Goal: Task Accomplishment & Management: Manage account settings

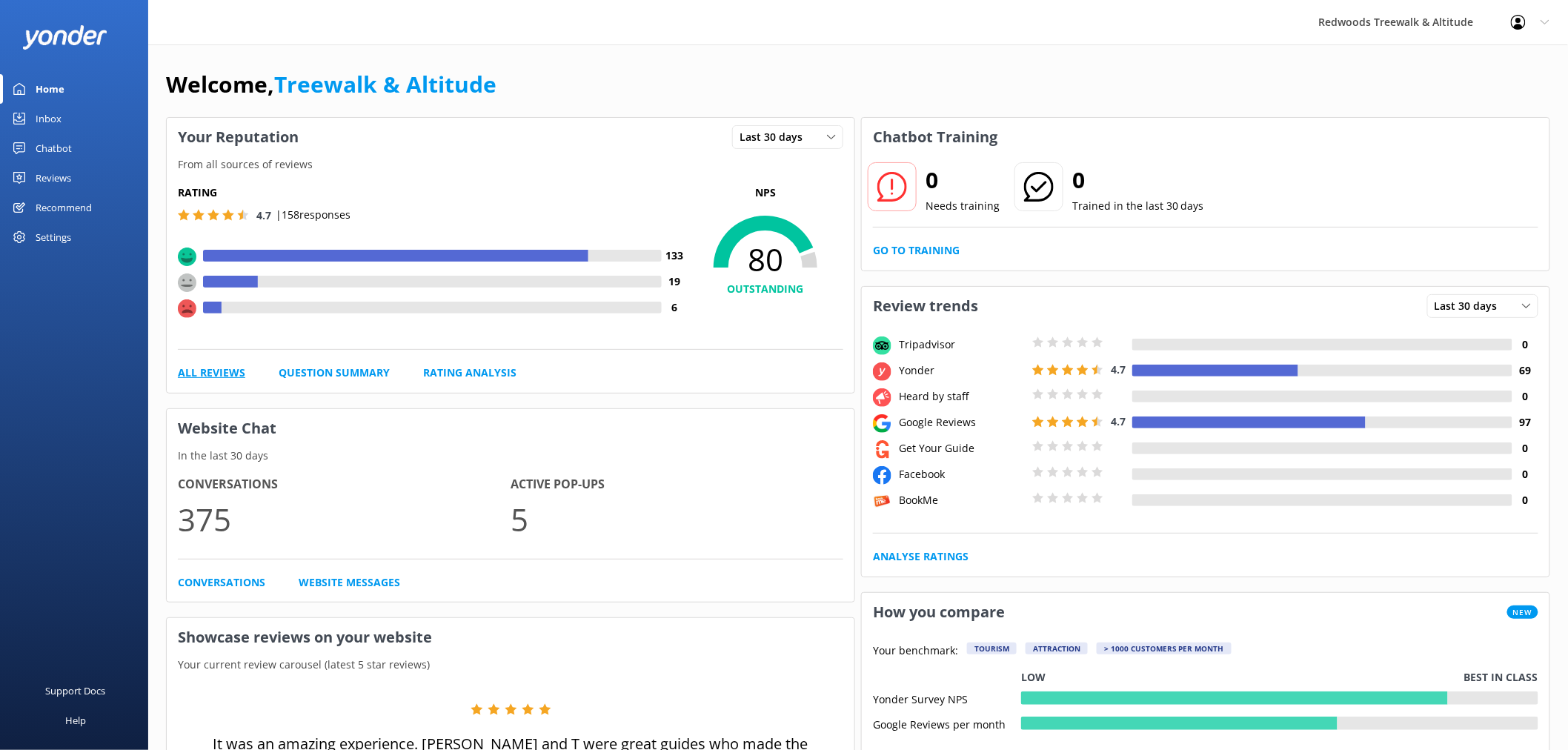
click at [205, 381] on link "All Reviews" at bounding box center [211, 372] width 67 height 16
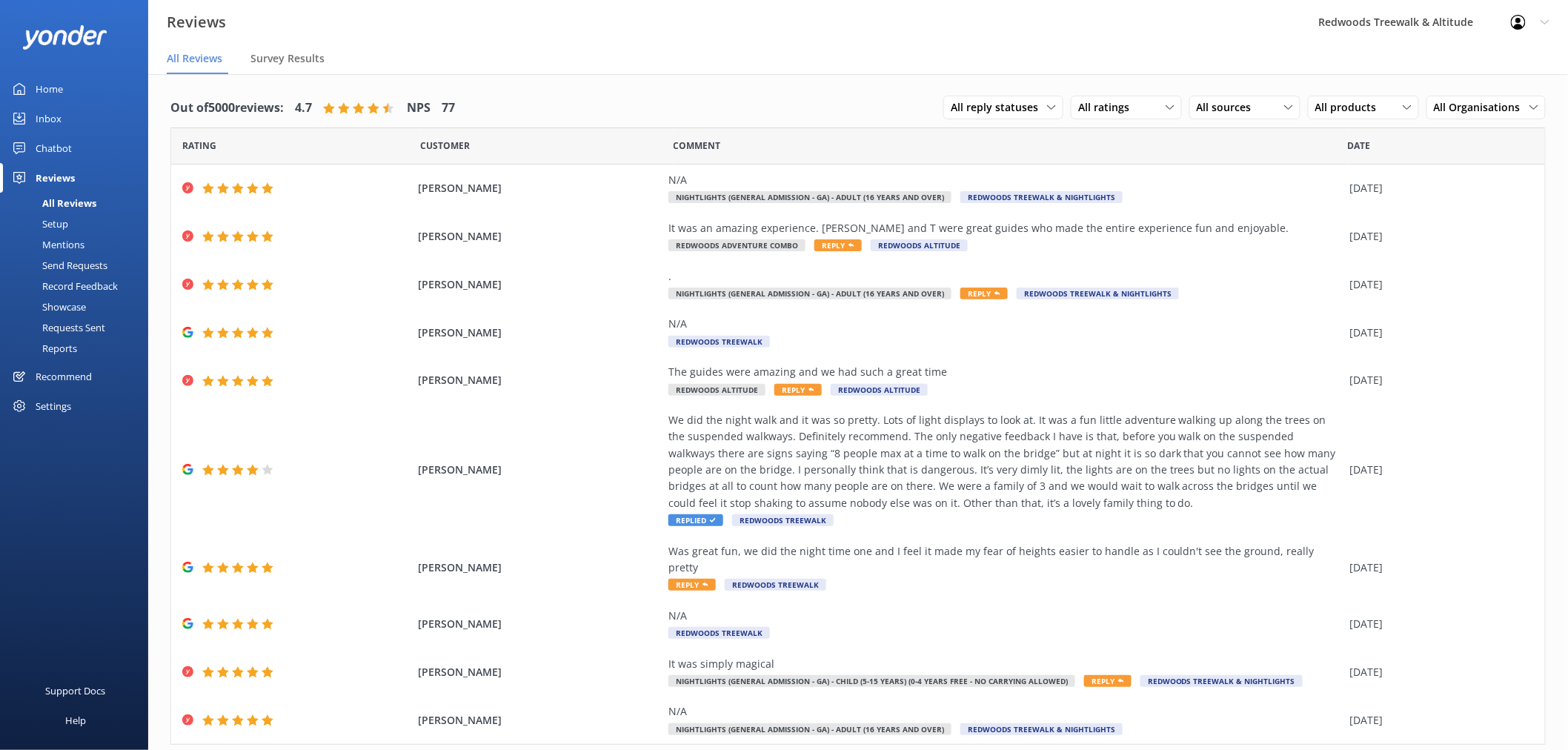
click at [82, 122] on link "Inbox" at bounding box center [74, 119] width 148 height 30
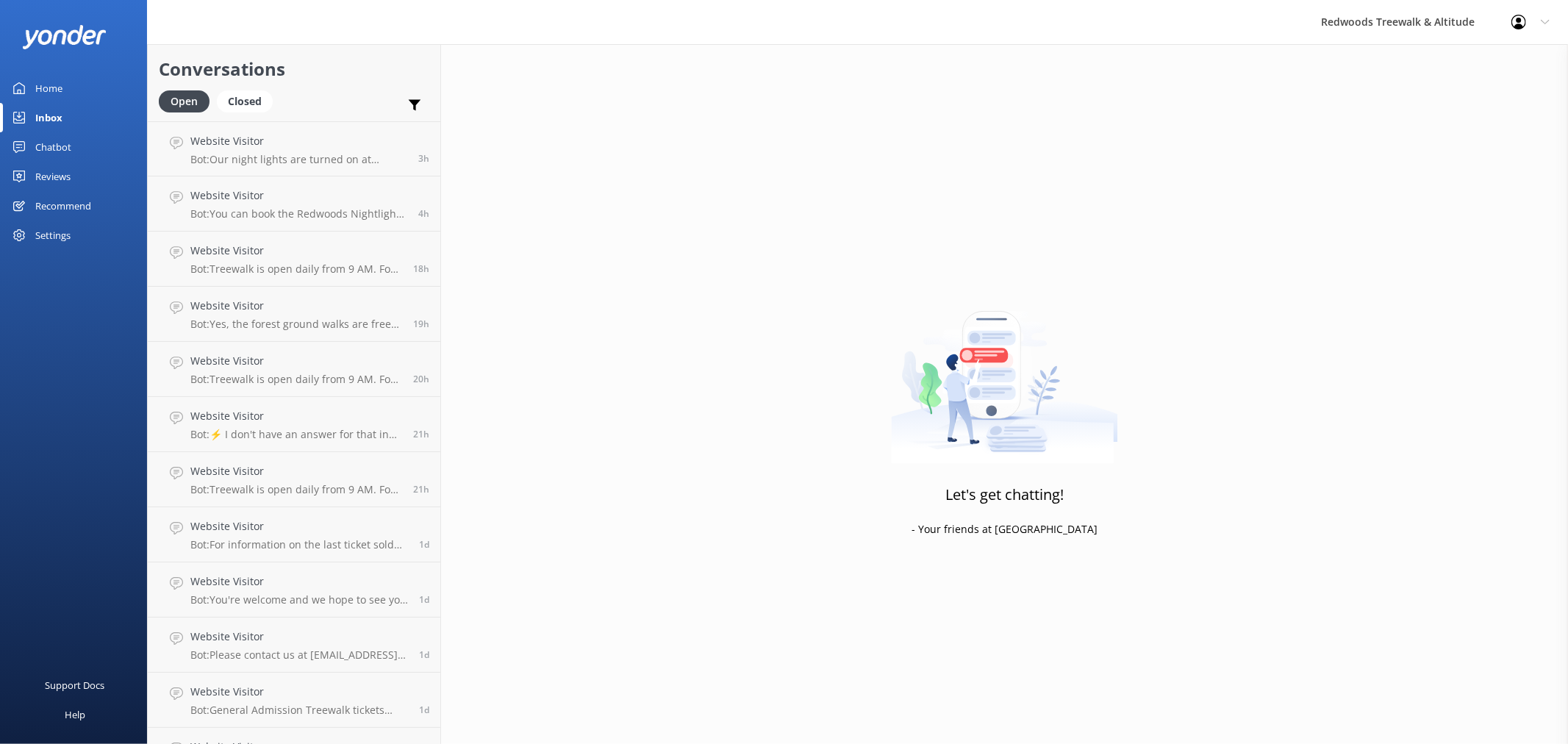
click at [80, 82] on link "Home" at bounding box center [73, 88] width 147 height 30
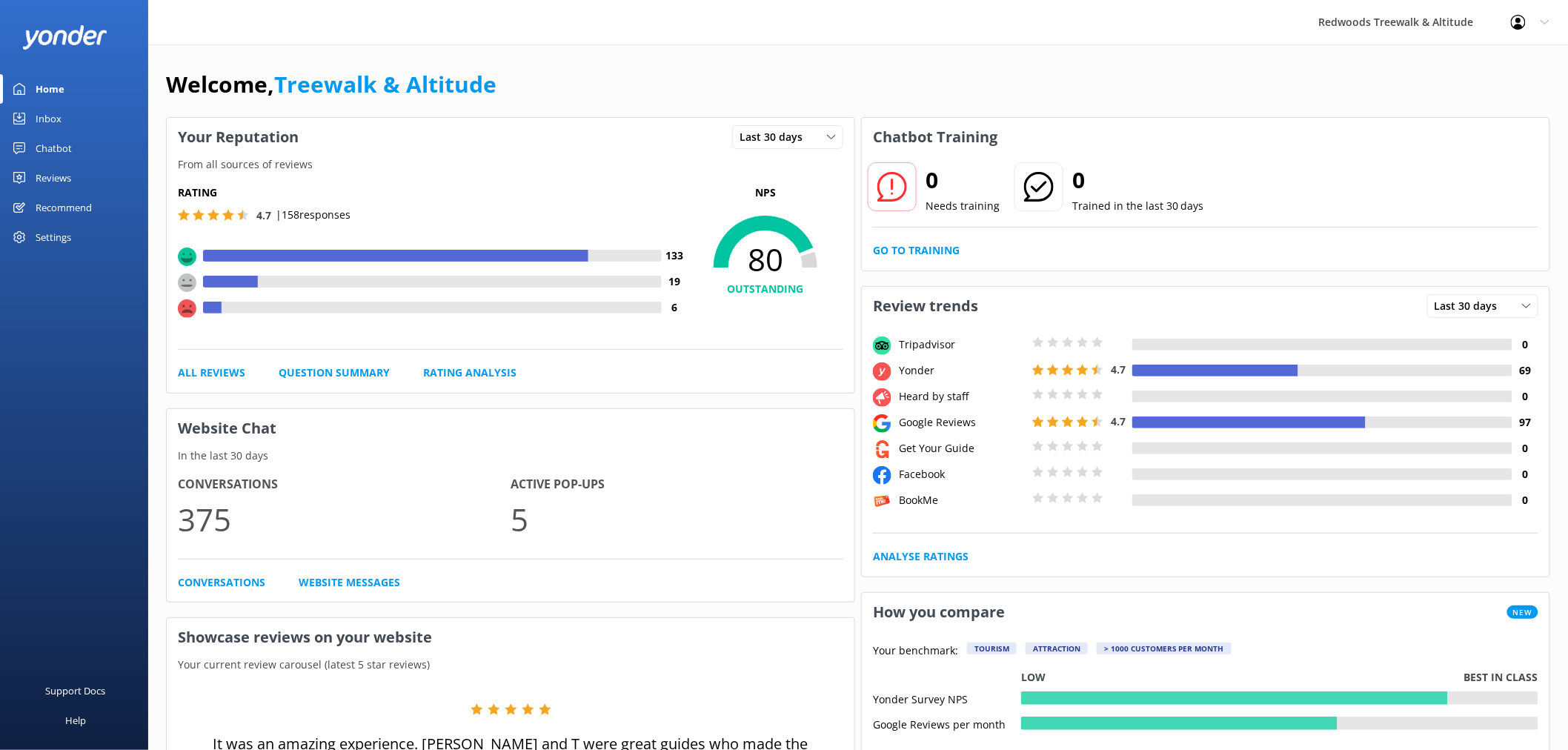
click at [913, 91] on div "Welcome, Treewalk & Altitude" at bounding box center [858, 92] width 1384 height 50
click at [82, 117] on link "Inbox" at bounding box center [74, 119] width 148 height 30
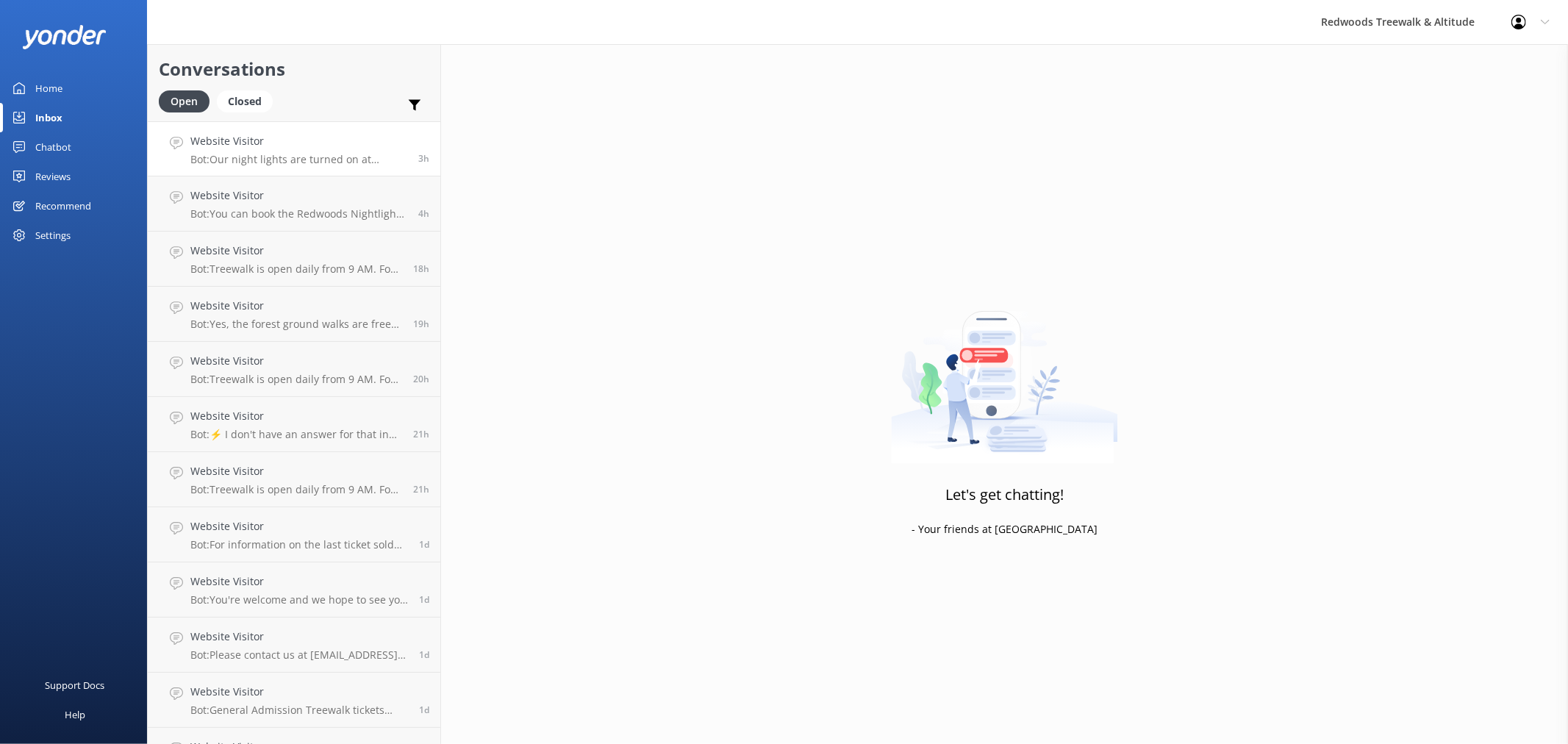
click at [237, 150] on div "Website Visitor Bot: Our night lights are turned on at sunset, and the night wa…" at bounding box center [299, 149] width 217 height 32
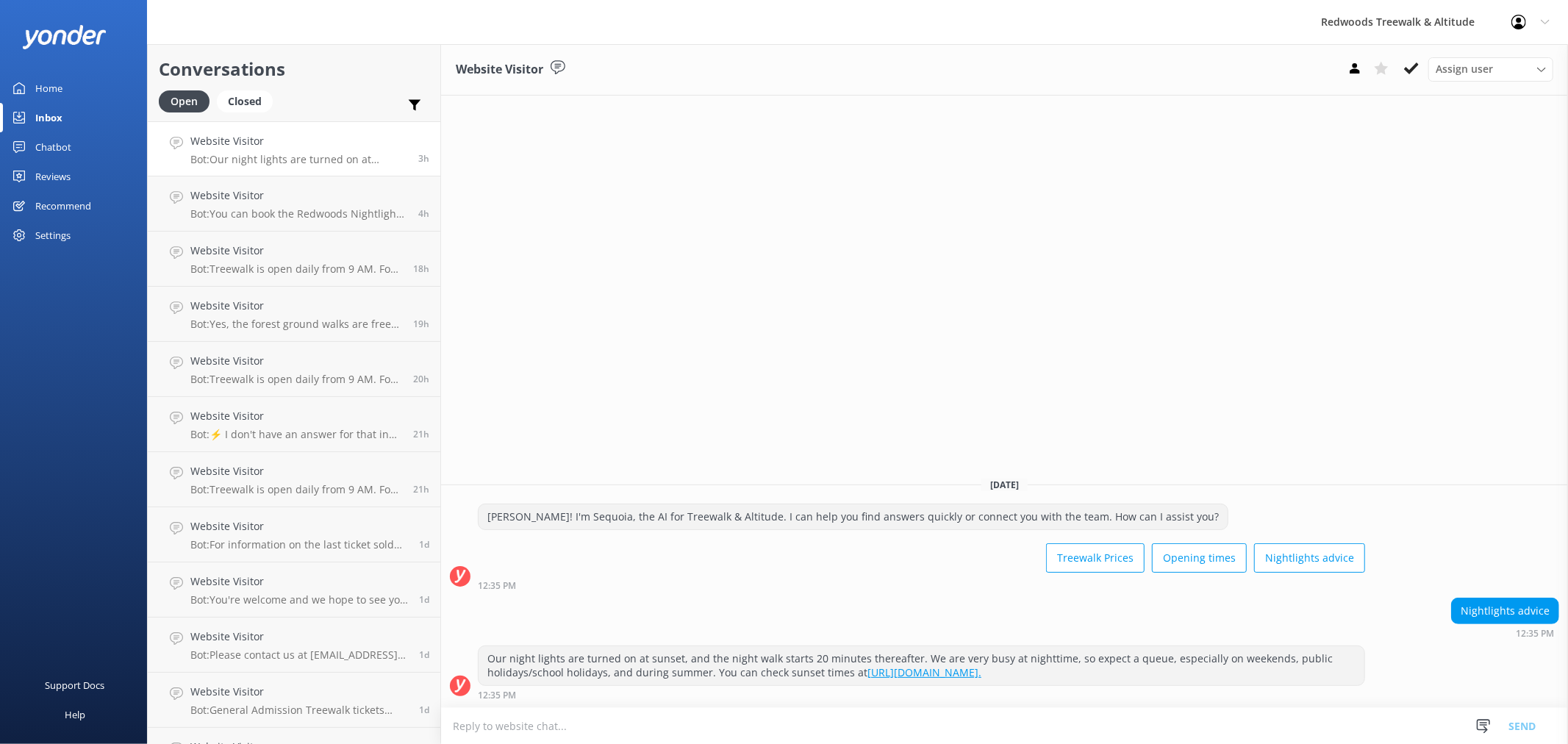
click at [67, 106] on link "Inbox" at bounding box center [73, 118] width 147 height 30
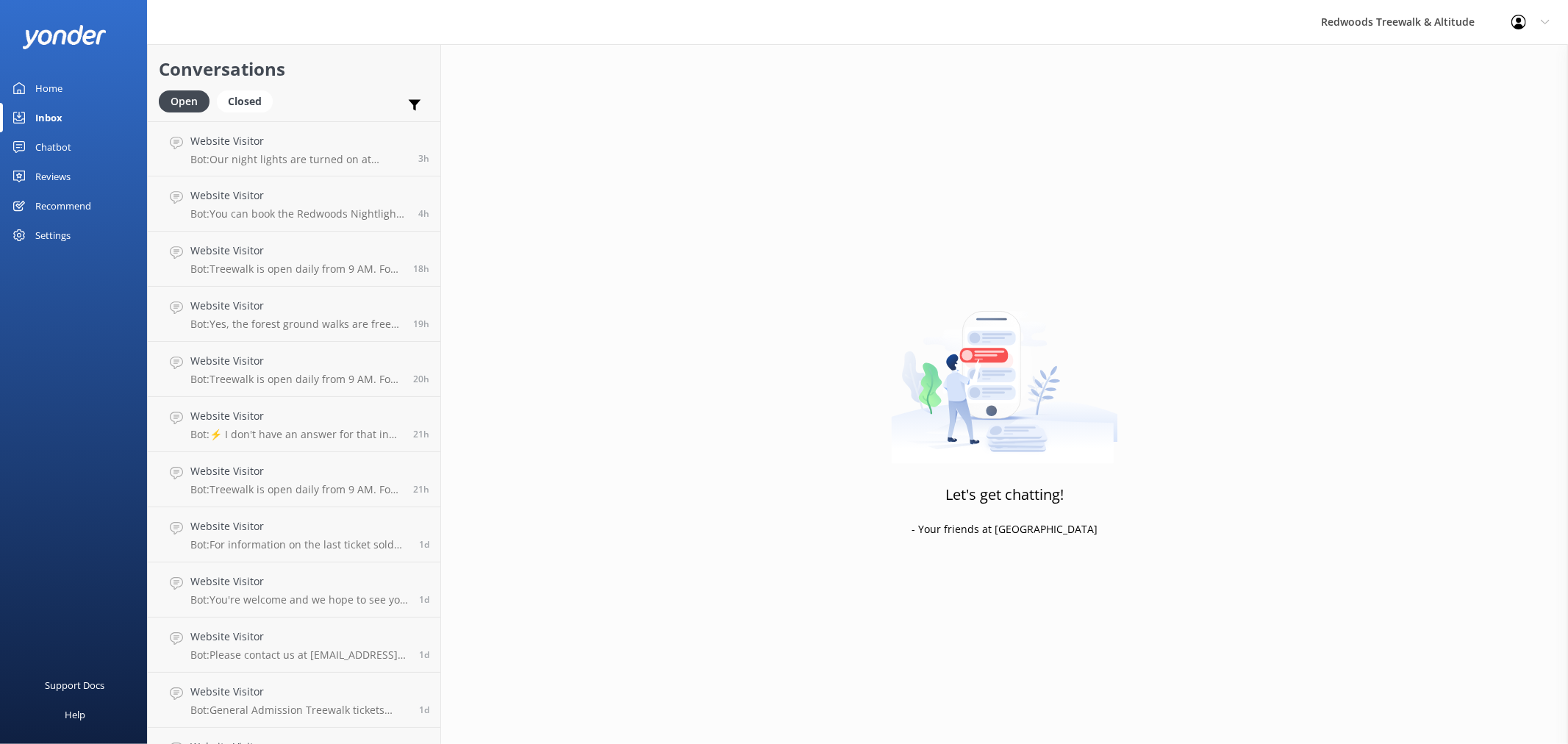
click at [69, 89] on link "Home" at bounding box center [73, 88] width 147 height 30
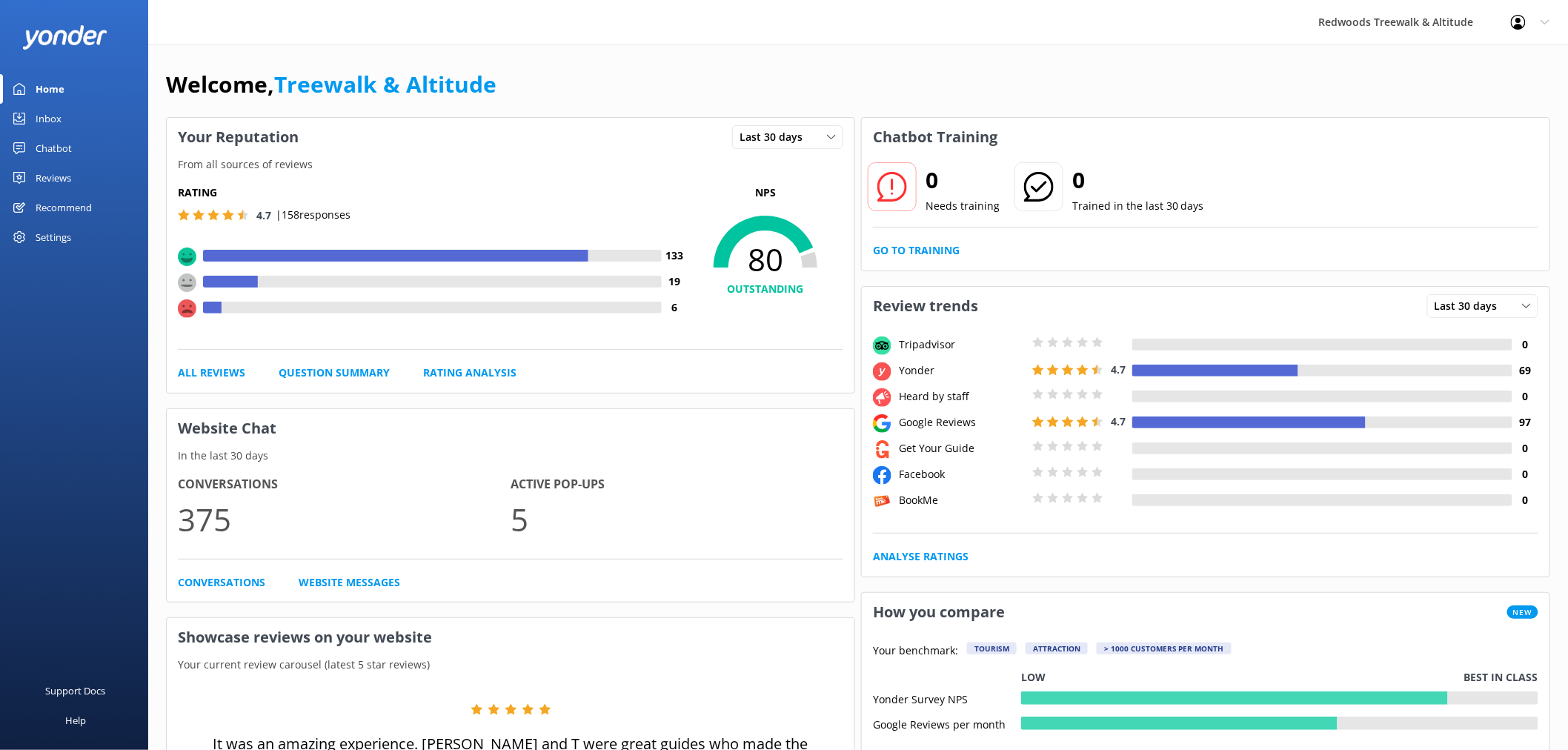
click at [61, 117] on link "Inbox" at bounding box center [74, 119] width 148 height 30
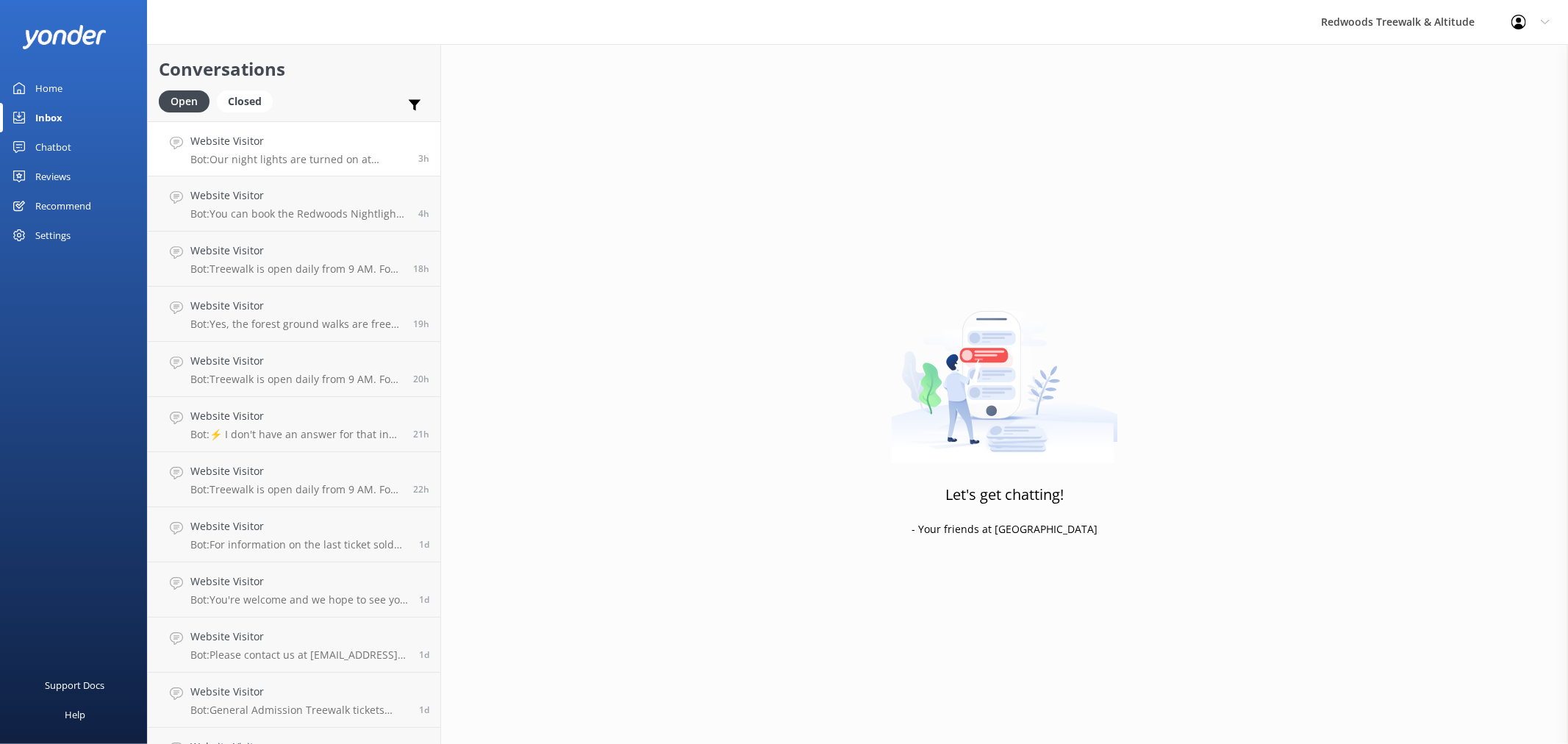
click at [271, 145] on h4 "Website Visitor" at bounding box center [299, 141] width 217 height 16
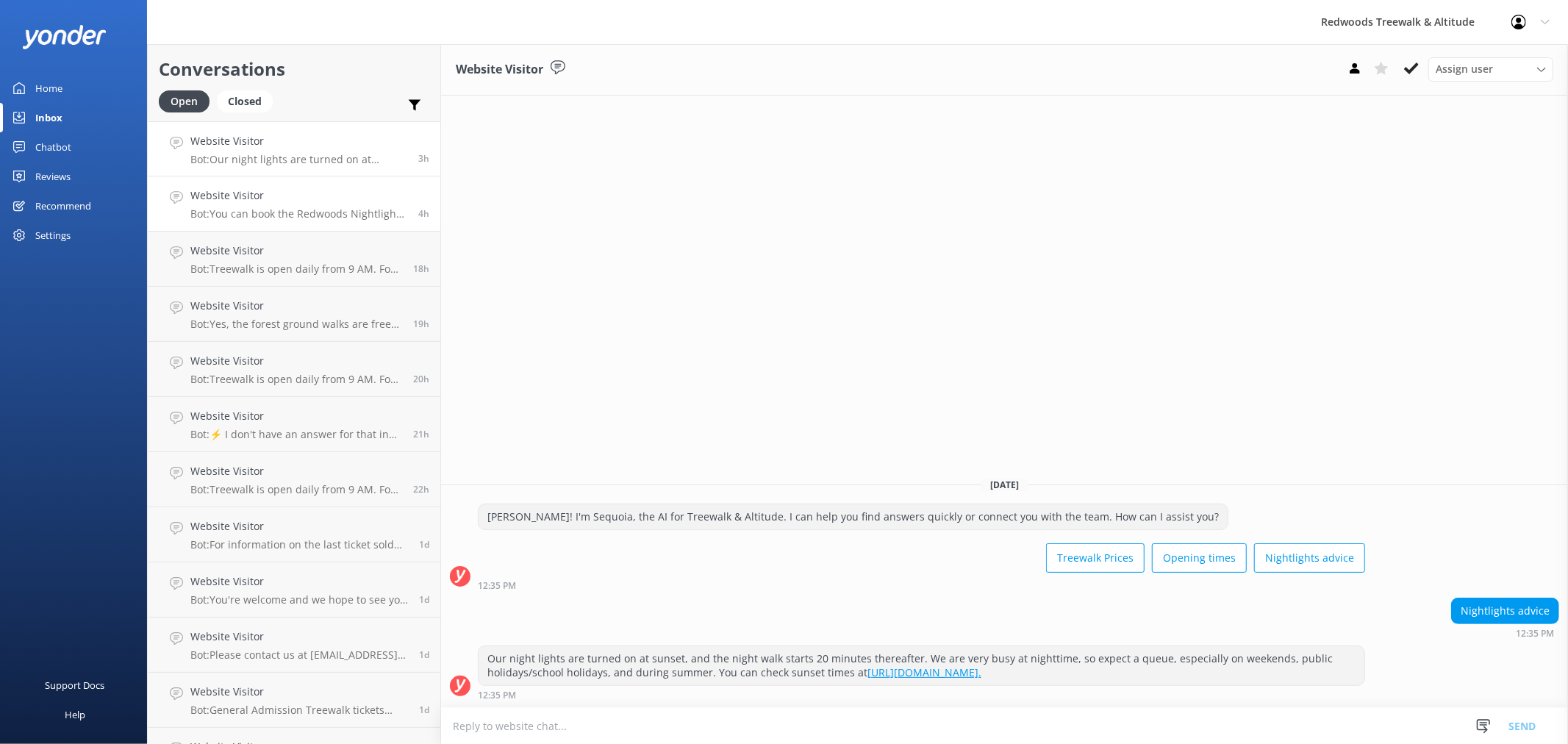
click at [316, 208] on p "Bot: You can book the Redwoods Nightlights walk online. Please visit [URL][DOMA…" at bounding box center [299, 214] width 217 height 13
